Goal: Find specific page/section: Find specific page/section

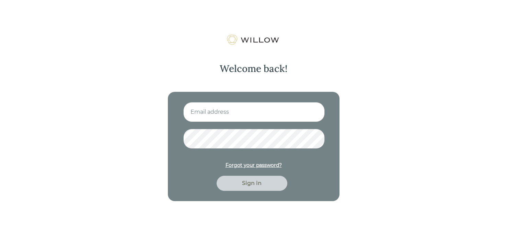
click at [254, 119] on input at bounding box center [253, 112] width 141 height 20
drag, startPoint x: 287, startPoint y: 51, endPoint x: 276, endPoint y: 4, distance: 48.3
click at [287, 49] on div "Welcome back! Forgot your password? Sign in" at bounding box center [253, 117] width 178 height 167
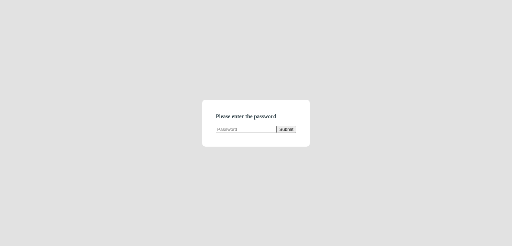
click at [257, 132] on input "text" at bounding box center [246, 129] width 61 height 7
type input "demodirectory"
click button "Submit" at bounding box center [286, 129] width 20 height 7
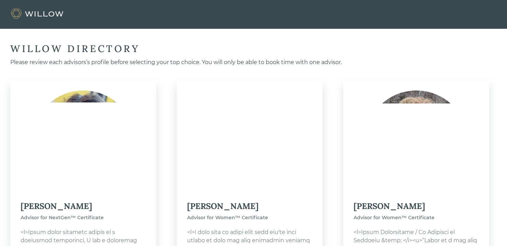
scroll to position [1721, 0]
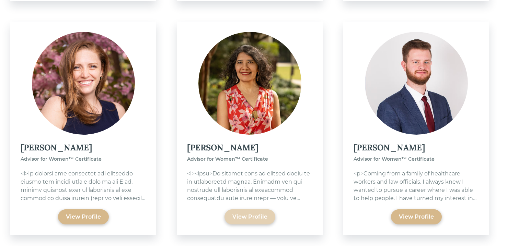
click at [241, 210] on div "View Profile" at bounding box center [249, 217] width 51 height 15
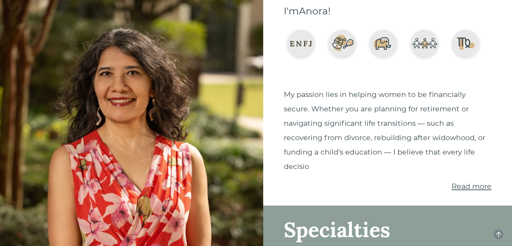
click at [474, 187] on span "Read more" at bounding box center [471, 186] width 40 height 9
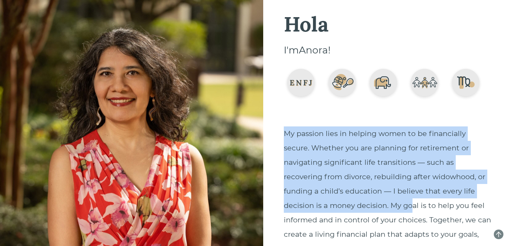
drag, startPoint x: 347, startPoint y: 127, endPoint x: 414, endPoint y: 202, distance: 100.8
click at [414, 202] on p "My passion lies in helping women to be financially secure. Whether you are plan…" at bounding box center [388, 192] width 208 height 130
click at [414, 169] on p "My passion lies in helping women to be financially secure. Whether you are plan…" at bounding box center [388, 192] width 208 height 130
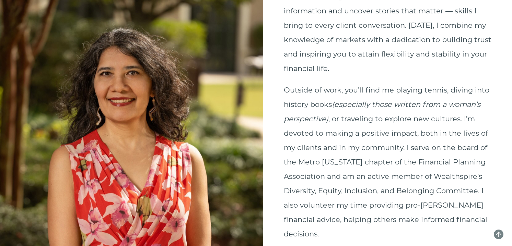
scroll to position [449, 0]
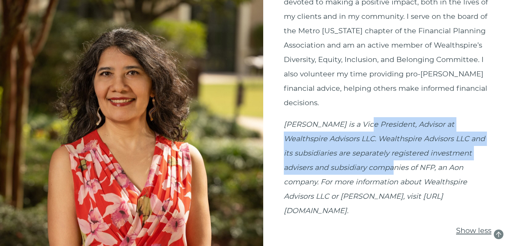
drag, startPoint x: 392, startPoint y: 179, endPoint x: 393, endPoint y: 185, distance: 6.4
click at [393, 186] on p "Anora Gaudiano is a Vice President, Advisor at Wealthspire Advisors LLC. Wealth…" at bounding box center [388, 167] width 208 height 101
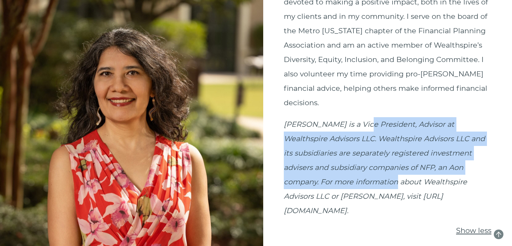
click at [393, 185] on em "Anora Gaudiano is a Vice President, Advisor at Wealthspire Advisors LLC. Wealth…" at bounding box center [384, 167] width 201 height 95
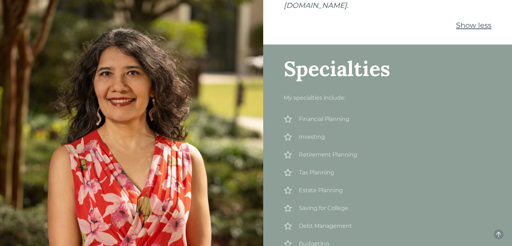
scroll to position [702, 0]
